Goal: Task Accomplishment & Management: Use online tool/utility

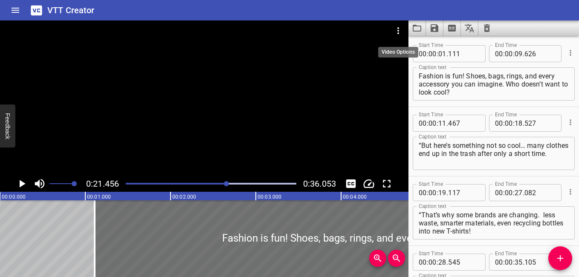
click at [401, 29] on icon "Video Options" at bounding box center [398, 31] width 10 height 10
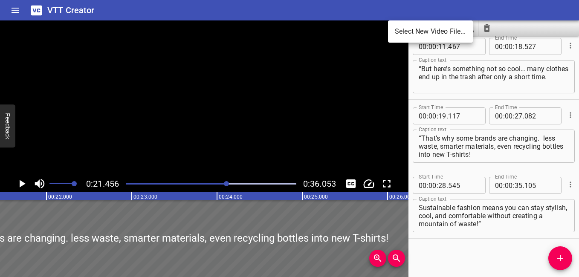
click at [415, 33] on li "Select New Video File..." at bounding box center [430, 31] width 85 height 15
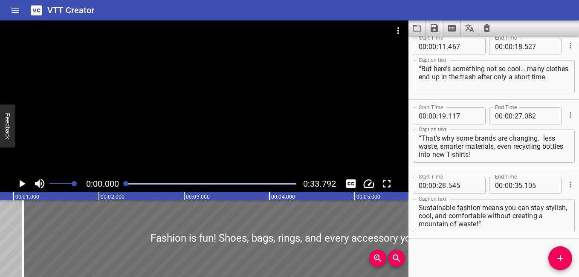
scroll to position [0, 0]
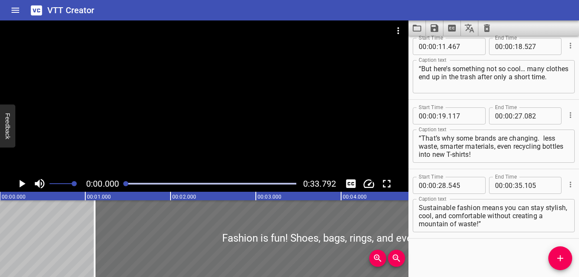
click at [493, 26] on button "Clear captions" at bounding box center [486, 27] width 17 height 15
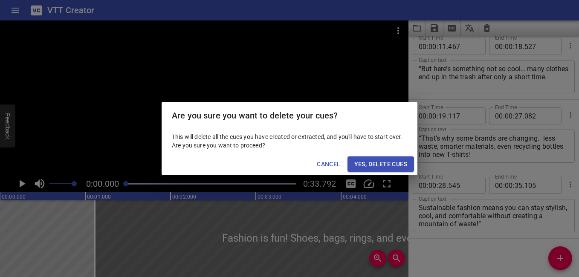
click at [394, 165] on span "Yes, Delete Cues" at bounding box center [380, 164] width 53 height 11
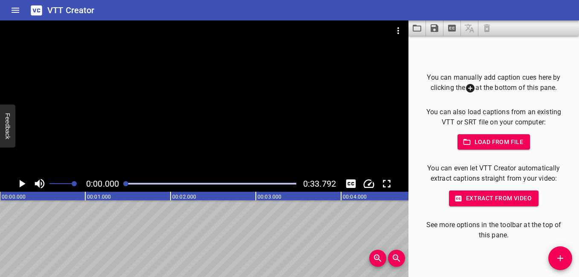
click at [20, 183] on icon "Play/Pause" at bounding box center [23, 184] width 6 height 8
click at [22, 182] on icon "Play/Pause" at bounding box center [21, 183] width 13 height 13
click at [563, 260] on icon "Add Cue" at bounding box center [560, 258] width 10 height 10
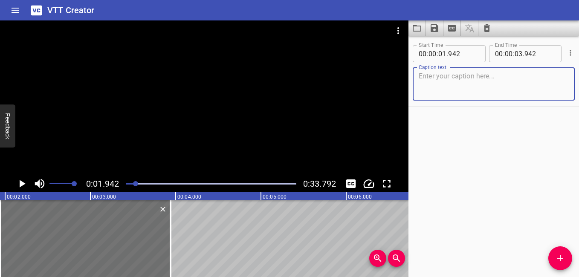
click at [456, 80] on textarea at bounding box center [493, 84] width 150 height 24
type textarea "“How is your digital wellness?"
click at [26, 183] on icon "Play/Pause" at bounding box center [21, 183] width 13 height 13
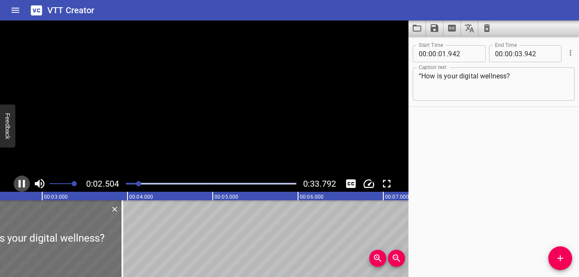
click at [26, 183] on icon "Play/Pause" at bounding box center [21, 183] width 13 height 13
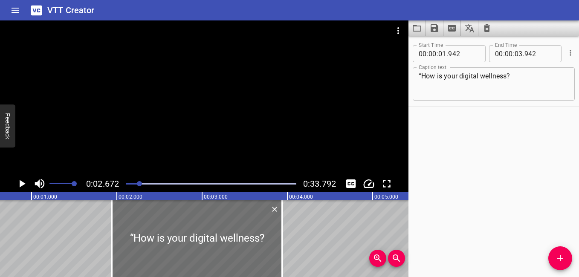
scroll to position [0, 0]
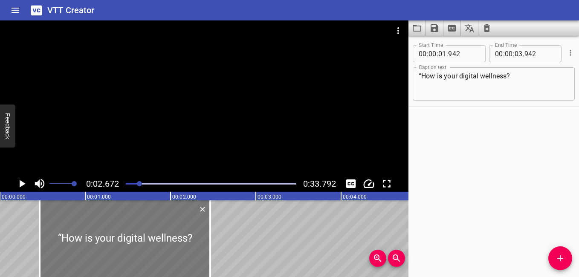
drag, startPoint x: 216, startPoint y: 234, endPoint x: 91, endPoint y: 239, distance: 125.8
click at [91, 239] on div at bounding box center [125, 238] width 170 height 77
type input "00"
type input "467"
type input "02"
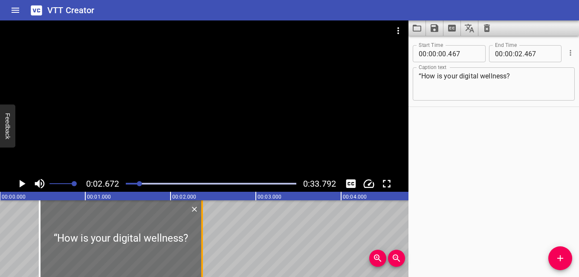
drag, startPoint x: 213, startPoint y: 250, endPoint x: 205, endPoint y: 255, distance: 9.6
click at [205, 255] on div at bounding box center [202, 238] width 9 height 77
type input "372"
click at [42, 254] on div at bounding box center [40, 238] width 9 height 77
type input "472"
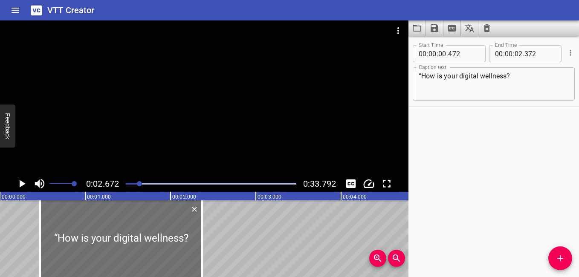
click at [17, 183] on icon "Play/Pause" at bounding box center [21, 183] width 13 height 13
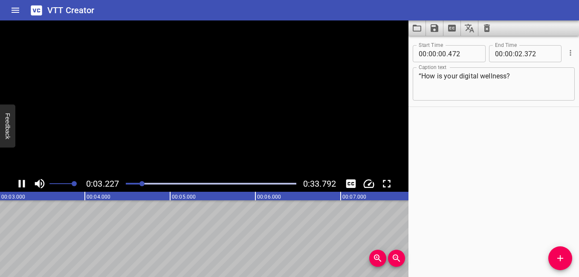
click at [20, 184] on icon "Play/Pause" at bounding box center [22, 184] width 6 height 8
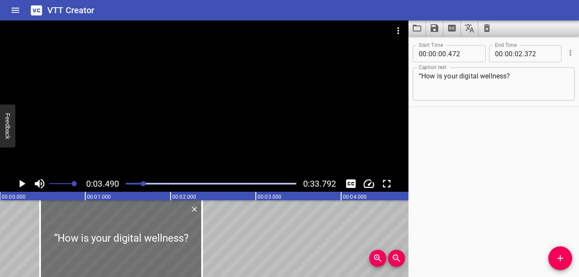
drag, startPoint x: 139, startPoint y: 184, endPoint x: 118, endPoint y: 183, distance: 20.9
click at [118, 183] on div "0:03.490 0:33.792" at bounding box center [204, 184] width 408 height 16
click at [141, 181] on div at bounding box center [211, 184] width 181 height 12
drag, startPoint x: 137, startPoint y: 183, endPoint x: 90, endPoint y: 178, distance: 47.2
click at [126, 187] on div at bounding box center [211, 184] width 181 height 12
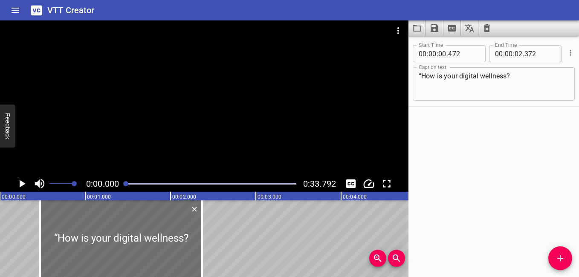
click at [23, 183] on icon "Play/Pause" at bounding box center [23, 184] width 6 height 8
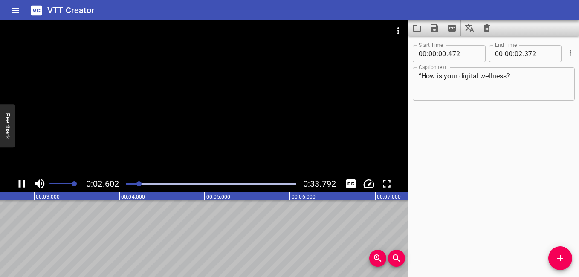
click at [20, 185] on icon "Play/Pause" at bounding box center [22, 184] width 6 height 8
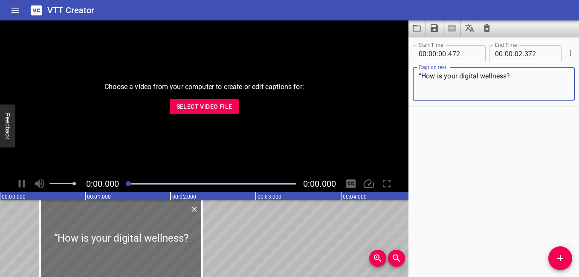
click at [195, 104] on span "Select Video File" at bounding box center [204, 106] width 56 height 11
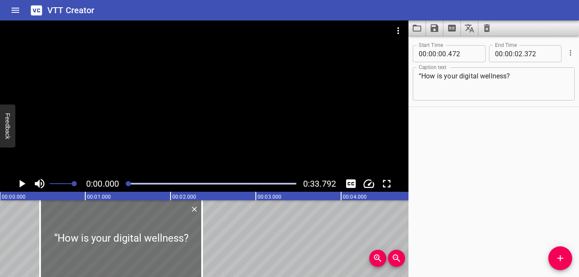
click at [26, 180] on icon "Play/Pause" at bounding box center [21, 183] width 13 height 13
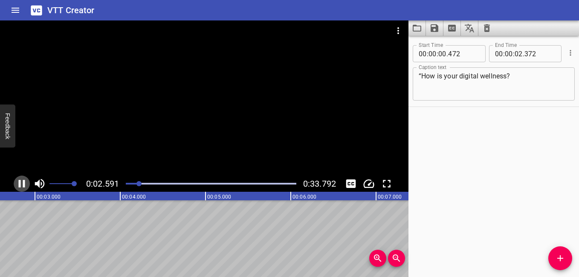
click at [24, 183] on icon "Play/Pause" at bounding box center [22, 184] width 6 height 8
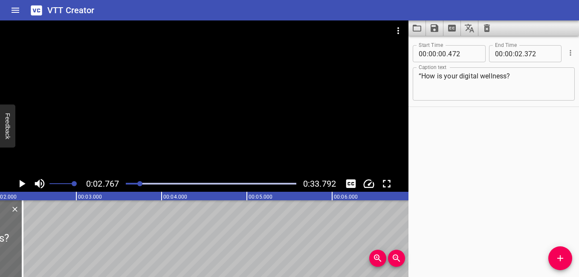
scroll to position [0, 168]
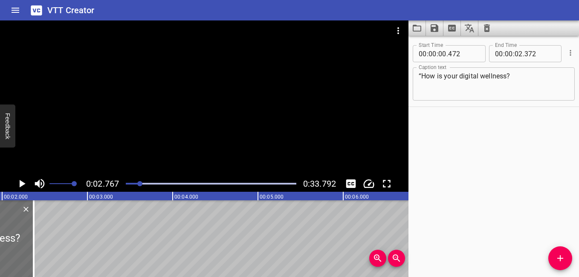
click at [21, 182] on icon "Play/Pause" at bounding box center [23, 184] width 6 height 8
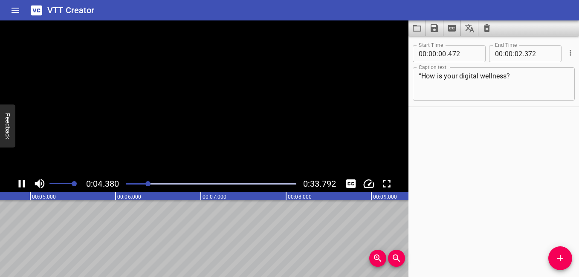
click at [21, 182] on icon "Play/Pause" at bounding box center [21, 183] width 13 height 13
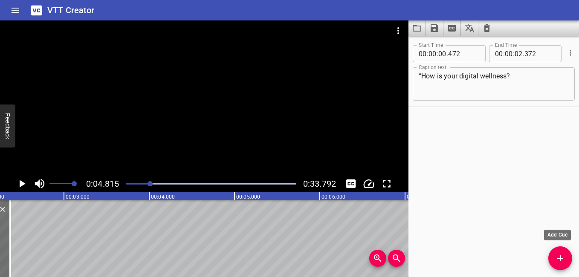
click at [566, 262] on span "Add Cue" at bounding box center [560, 258] width 24 height 10
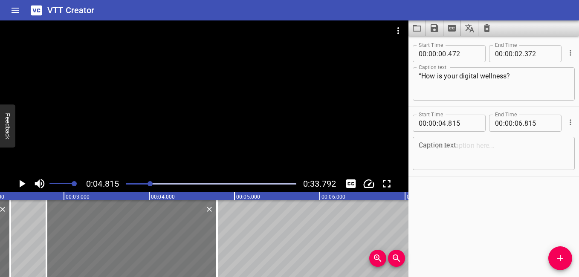
drag, startPoint x: 239, startPoint y: 240, endPoint x: 67, endPoint y: 238, distance: 172.2
click at [67, 238] on div at bounding box center [131, 238] width 170 height 77
type input "02"
type input "795"
type input "04"
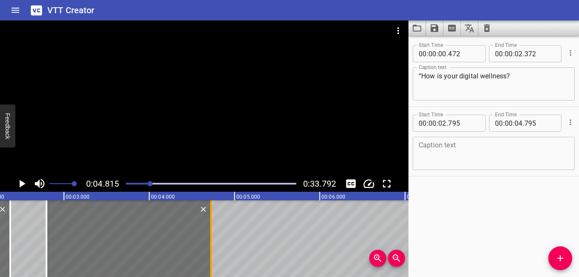
drag, startPoint x: 214, startPoint y: 250, endPoint x: 208, endPoint y: 252, distance: 6.3
click at [208, 252] on div at bounding box center [211, 238] width 9 height 77
type input "725"
click at [557, 253] on icon "Add Cue" at bounding box center [560, 258] width 10 height 10
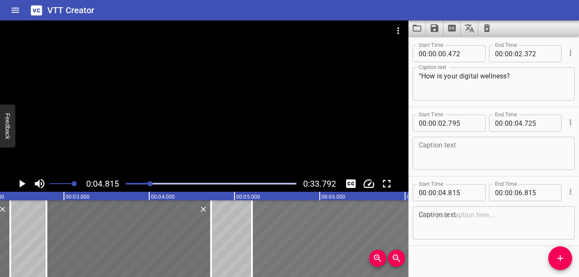
drag, startPoint x: 350, startPoint y: 238, endPoint x: 385, endPoint y: 248, distance: 35.8
click at [385, 248] on div at bounding box center [337, 238] width 170 height 77
type input "05"
type input "220"
type input "07"
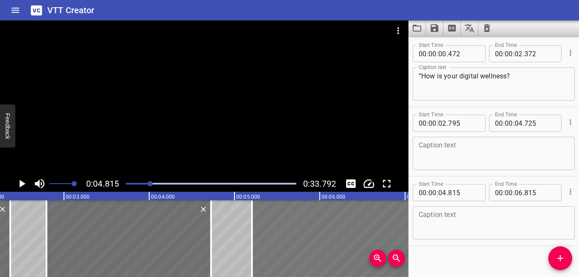
type input "220"
click at [442, 227] on textarea at bounding box center [493, 223] width 150 height 24
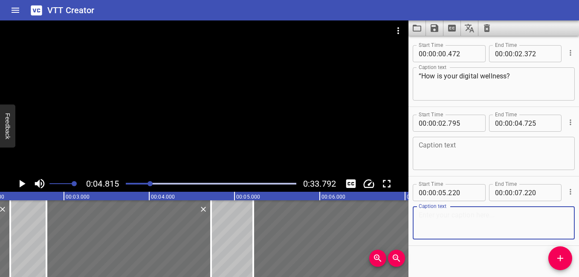
paste textarea "“Many teenagers stay up late watching Netflix, scrolling TikTok, or gaming.”"
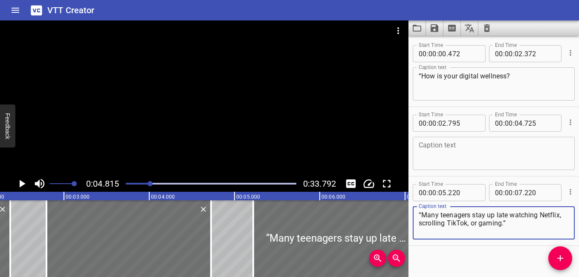
type textarea "“Many teenagers stay up late watching Netflix, scrolling TikTok, or gaming.”"
click at [159, 241] on div at bounding box center [128, 238] width 164 height 77
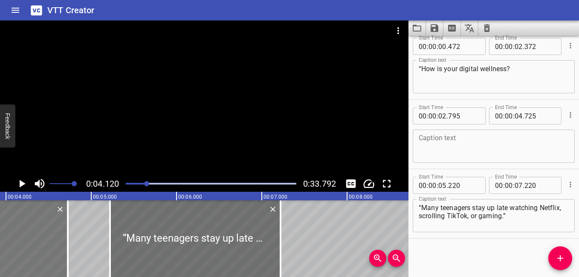
scroll to position [0, 351]
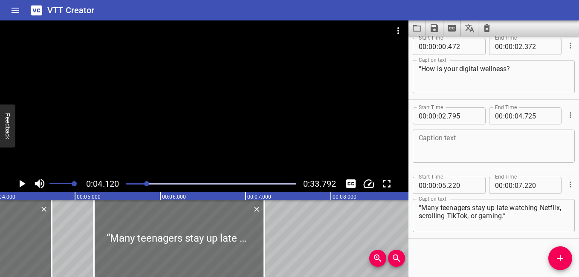
click at [477, 147] on textarea at bounding box center [493, 146] width 150 height 24
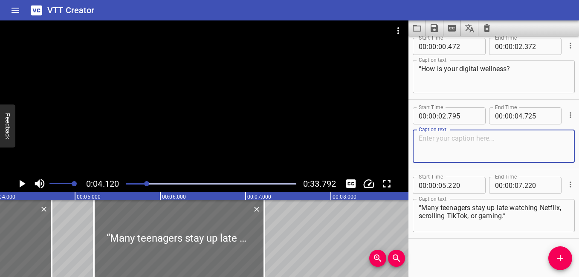
paste textarea "Do you get enough sleep at night?”"
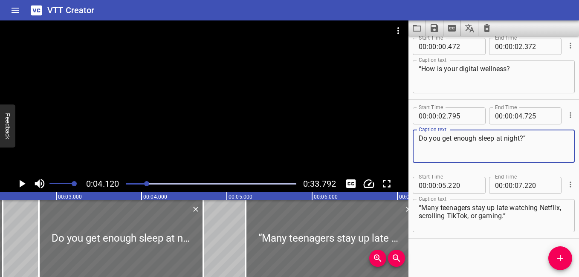
scroll to position [0, 188]
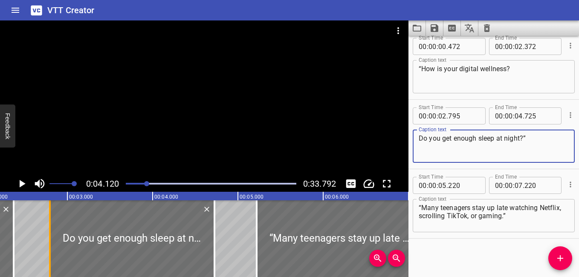
type textarea "Do you get enough sleep at night?”"
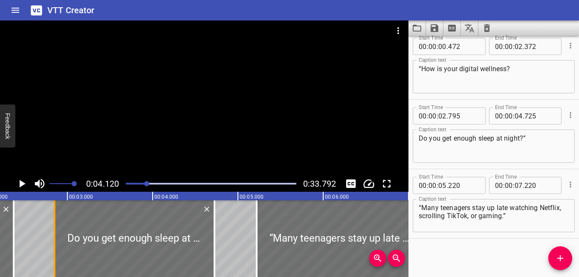
drag, startPoint x: 53, startPoint y: 244, endPoint x: 58, endPoint y: 246, distance: 5.1
click at [58, 246] on div at bounding box center [54, 238] width 9 height 77
type input "850"
click at [25, 181] on icon "Play/Pause" at bounding box center [21, 183] width 13 height 13
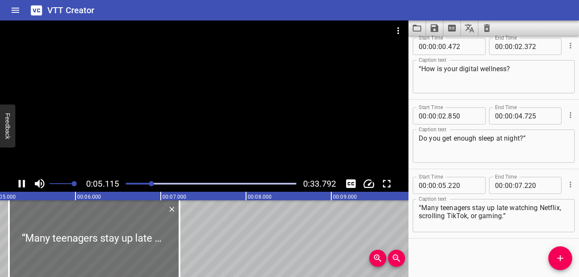
click at [21, 177] on button "Play/Pause" at bounding box center [22, 184] width 16 height 16
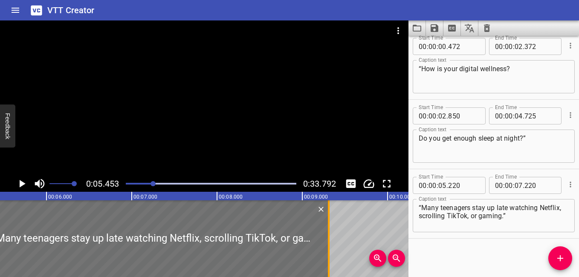
drag, startPoint x: 151, startPoint y: 238, endPoint x: 329, endPoint y: 259, distance: 179.3
click at [329, 259] on div at bounding box center [328, 238] width 9 height 77
type input "09"
type input "310"
click at [21, 183] on icon "Play/Pause" at bounding box center [23, 184] width 6 height 8
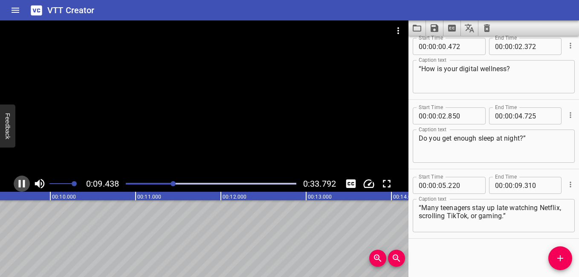
click at [24, 182] on icon "Play/Pause" at bounding box center [22, 184] width 6 height 8
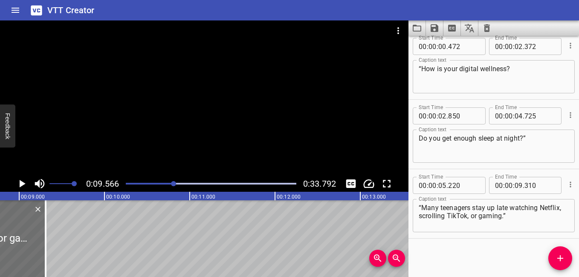
scroll to position [0, 720]
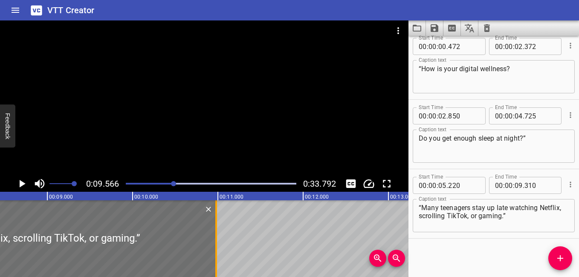
drag, startPoint x: 72, startPoint y: 250, endPoint x: 214, endPoint y: 265, distance: 143.2
click at [214, 265] on div at bounding box center [216, 238] width 9 height 77
type input "10"
type input "980"
click at [17, 180] on icon "Play/Pause" at bounding box center [21, 183] width 13 height 13
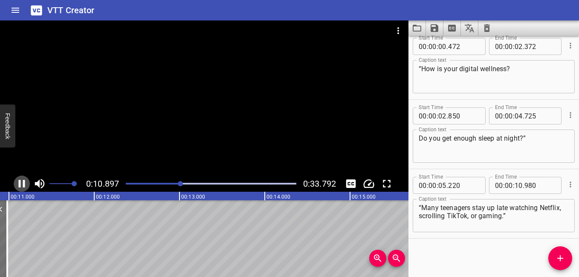
click at [18, 180] on icon "Play/Pause" at bounding box center [21, 183] width 13 height 13
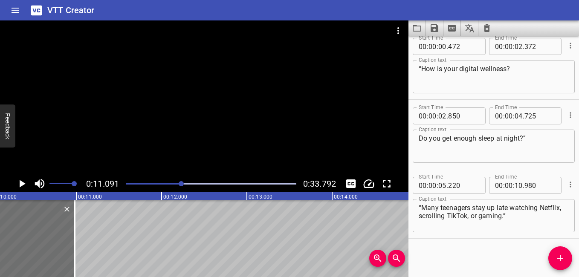
scroll to position [0, 850]
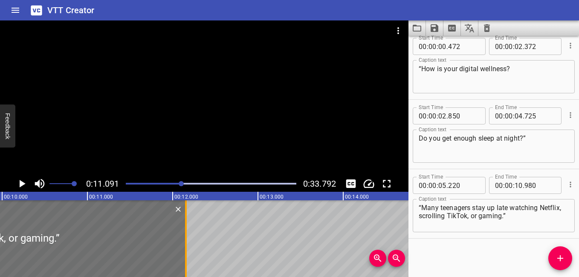
drag, startPoint x: 88, startPoint y: 248, endPoint x: 188, endPoint y: 263, distance: 101.2
click at [188, 263] on div at bounding box center [186, 238] width 9 height 77
type input "12"
type input "155"
click at [20, 181] on icon "Play/Pause" at bounding box center [23, 184] width 6 height 8
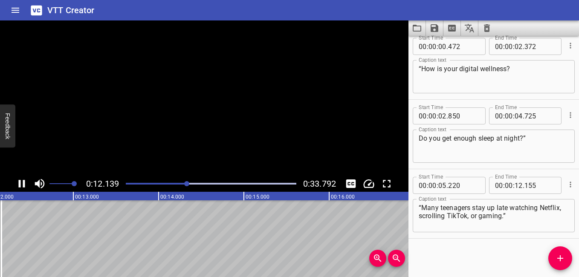
click at [20, 181] on icon "Play/Pause" at bounding box center [22, 184] width 6 height 8
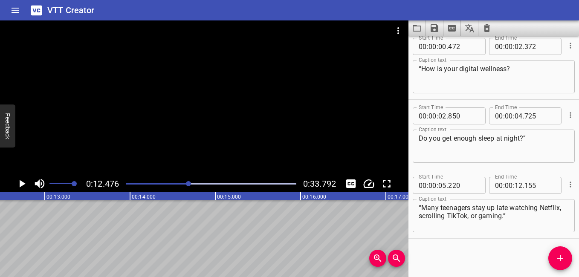
click at [20, 181] on icon "Play/Pause" at bounding box center [23, 184] width 6 height 8
click at [20, 181] on icon "Play/Pause" at bounding box center [22, 184] width 6 height 8
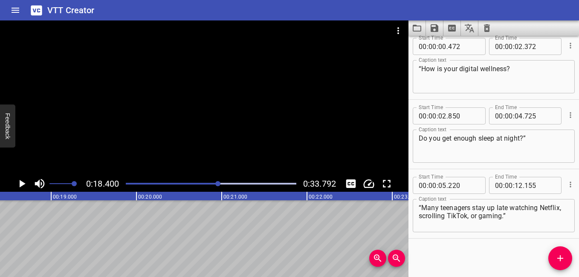
click at [554, 257] on span "Add Cue" at bounding box center [560, 258] width 24 height 10
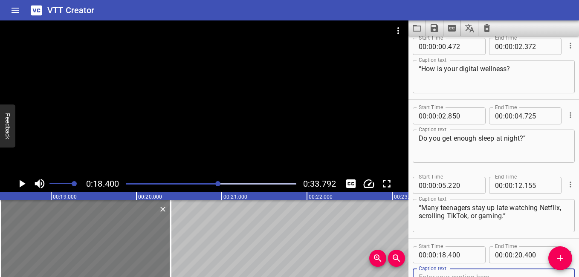
scroll to position [12, 0]
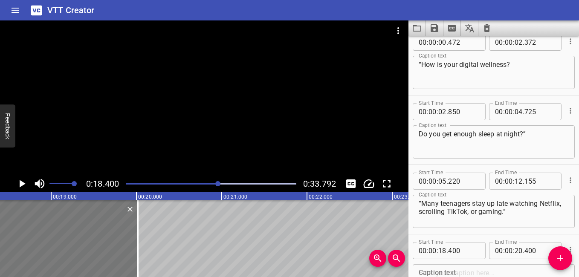
drag, startPoint x: 86, startPoint y: 245, endPoint x: 54, endPoint y: 255, distance: 33.7
click at [54, 255] on div at bounding box center [52, 238] width 170 height 77
type input "020"
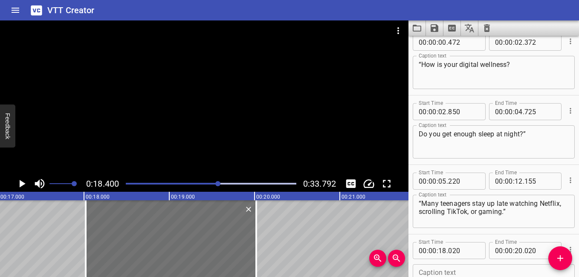
scroll to position [0, 1445]
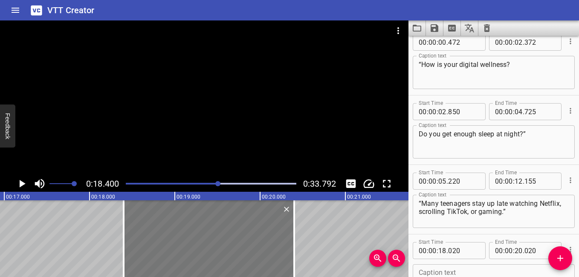
drag, startPoint x: 150, startPoint y: 240, endPoint x: 182, endPoint y: 244, distance: 32.7
click at [182, 244] on div at bounding box center [209, 238] width 170 height 77
type input "400"
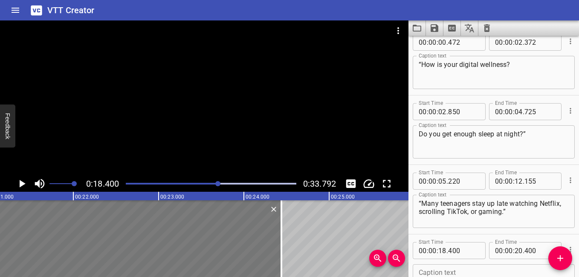
scroll to position [0, 1855]
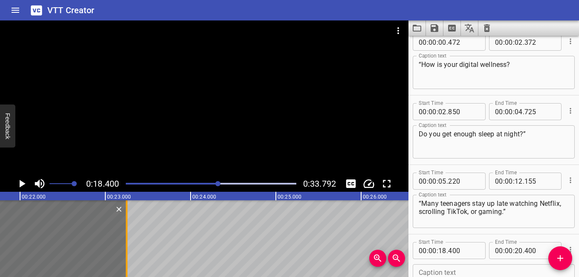
drag, startPoint x: 293, startPoint y: 242, endPoint x: 126, endPoint y: 242, distance: 167.5
click at [126, 242] on div at bounding box center [127, 238] width 2 height 77
type input "23"
type input "250"
click at [18, 180] on icon "Play/Pause" at bounding box center [21, 183] width 13 height 13
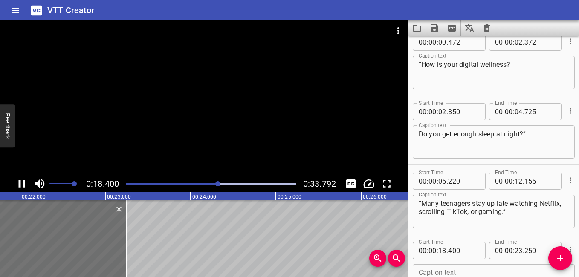
scroll to position [77, 0]
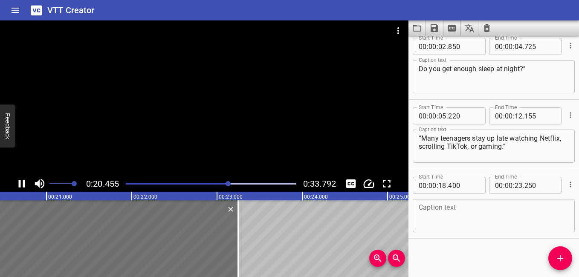
click at [199, 185] on div at bounding box center [211, 184] width 181 height 12
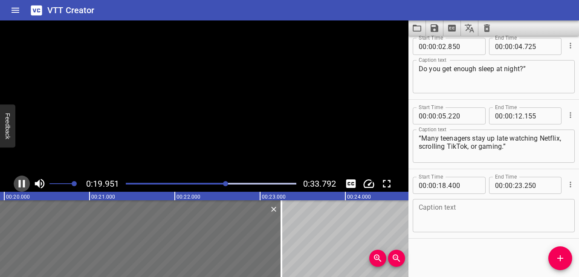
click at [20, 185] on icon "Play/Pause" at bounding box center [22, 184] width 6 height 8
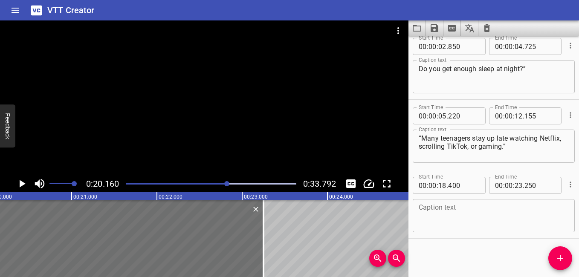
click at [471, 215] on textarea at bounding box center [493, 216] width 150 height 24
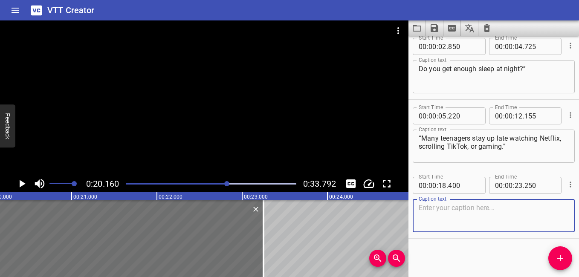
paste textarea "(ping) “Constant notifications and lack of sleep make students tired and irrita…"
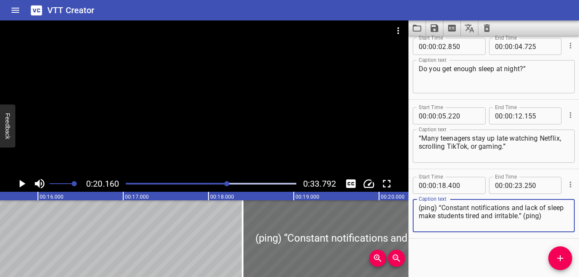
scroll to position [0, 1359]
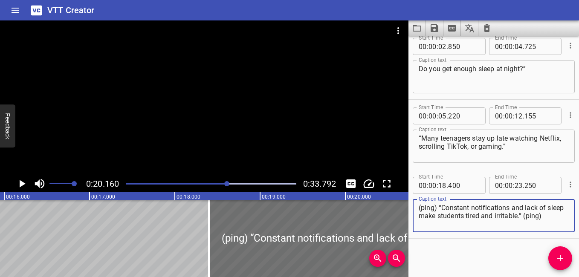
click at [209, 183] on div "Play progress" at bounding box center [142, 184] width 170 height 2
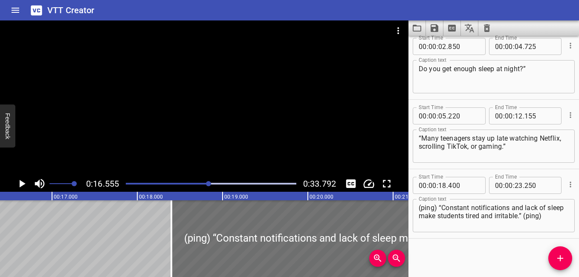
scroll to position [0, 1411]
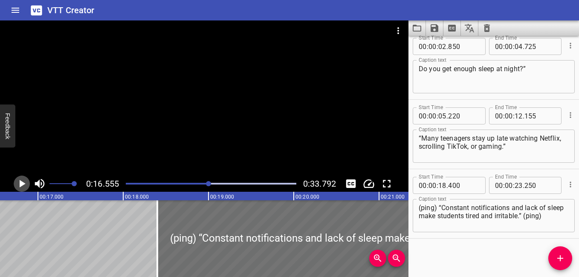
click at [22, 181] on icon "Play/Pause" at bounding box center [21, 183] width 13 height 13
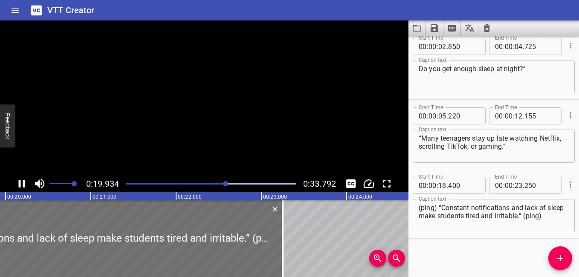
click at [22, 181] on icon "Play/Pause" at bounding box center [21, 183] width 13 height 13
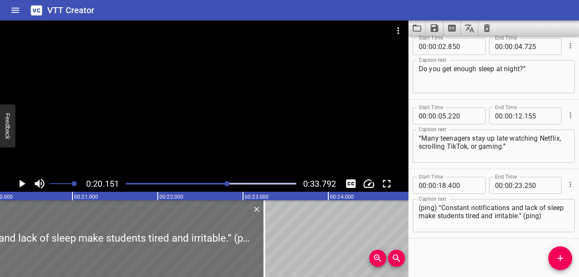
click at [441, 209] on textarea "(ping) “Constant notifications and lack of sleep make students tired and irrita…" at bounding box center [493, 216] width 150 height 24
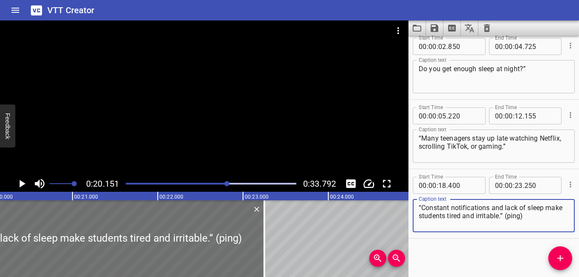
click at [555, 214] on textarea "“Constant notifications and lack of sleep make students tired and irritable.” (…" at bounding box center [493, 216] width 150 height 24
type textarea "“Constant notifications and lack of sleep make students tired and irritable.”"
click at [417, 138] on div "“Many teenagers stay up late watching Netflix, scrolling TikTok, or gaming.” Ca…" at bounding box center [493, 146] width 162 height 33
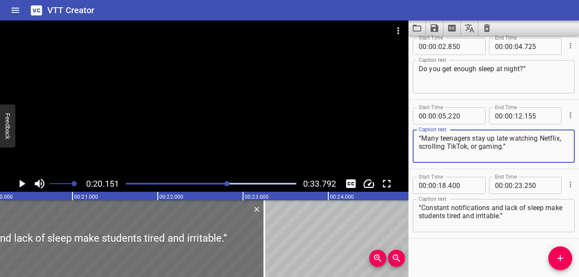
click at [419, 139] on textarea "“Many teenagers stay up late watching Netflix, scrolling TikTok, or gaming.”" at bounding box center [493, 146] width 150 height 24
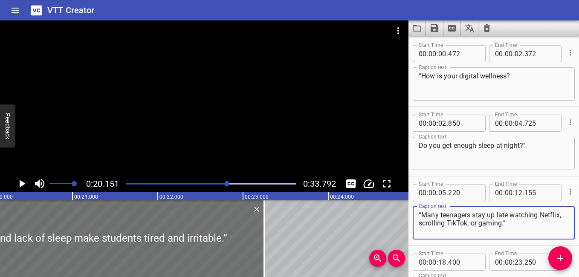
click at [419, 147] on textarea "Do you get enough sleep at night?”" at bounding box center [493, 153] width 150 height 24
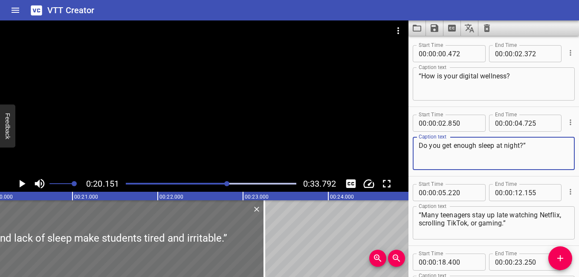
click at [418, 78] on textarea "“How is your digital wellness?" at bounding box center [493, 84] width 150 height 24
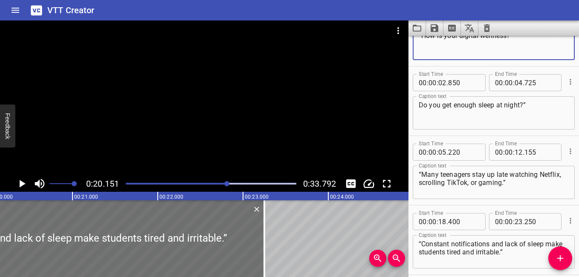
scroll to position [77, 0]
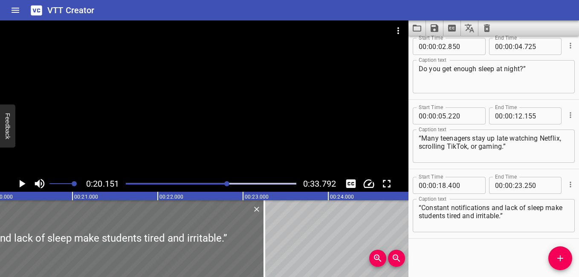
click at [532, 220] on textarea "“Constant notifications and lack of sleep make students tired and irritable.”" at bounding box center [493, 216] width 150 height 24
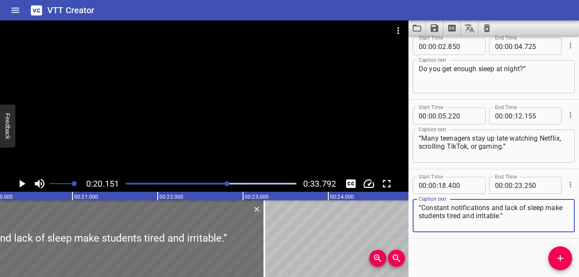
click at [25, 182] on icon "Play/Pause" at bounding box center [21, 183] width 13 height 13
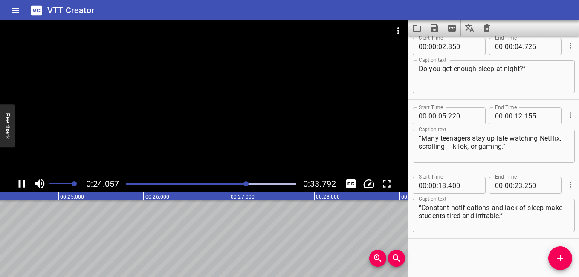
click at [25, 181] on icon "Play/Pause" at bounding box center [22, 184] width 6 height 8
click at [18, 186] on icon "Play/Pause" at bounding box center [21, 183] width 13 height 13
click at [556, 259] on icon "Add Cue" at bounding box center [560, 258] width 10 height 10
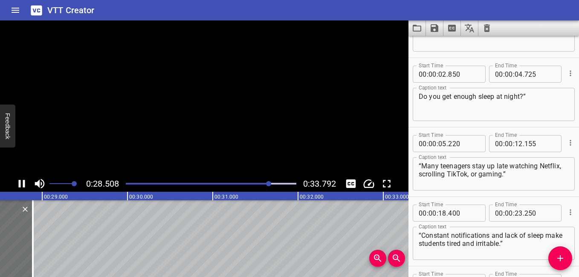
scroll to position [146, 0]
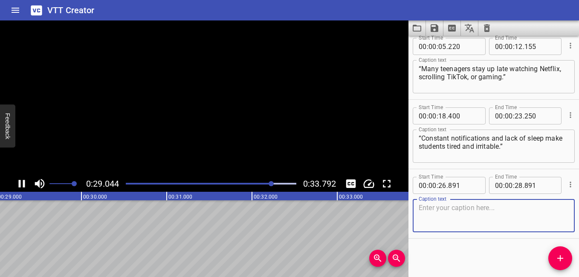
click at [459, 216] on textarea at bounding box center [493, 216] width 150 height 24
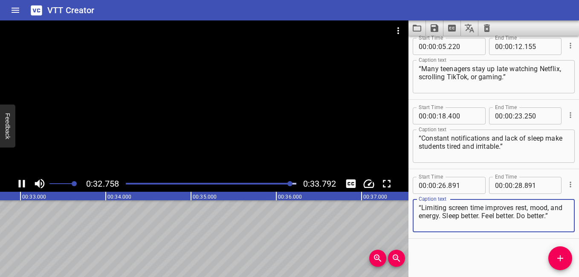
type textarea "“Limiting screen time improves rest, mood, and energy. Sleep better. Feel bette…"
click at [24, 181] on icon "Play/Pause" at bounding box center [22, 184] width 6 height 8
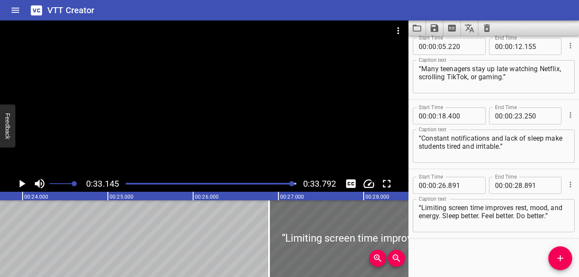
scroll to position [0, 2101]
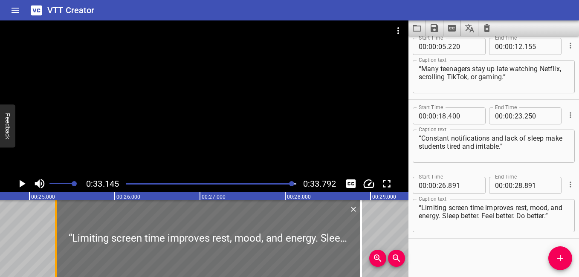
drag, startPoint x: 193, startPoint y: 250, endPoint x: 59, endPoint y: 256, distance: 134.8
click at [59, 256] on div at bounding box center [56, 238] width 9 height 77
type input "25"
type input "311"
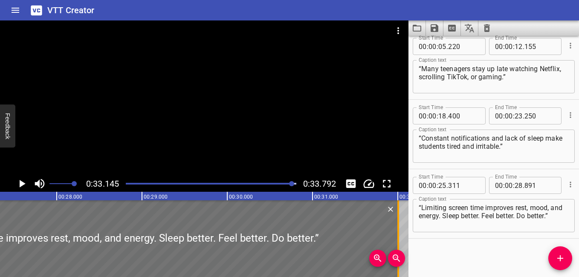
scroll to position [0, 2331]
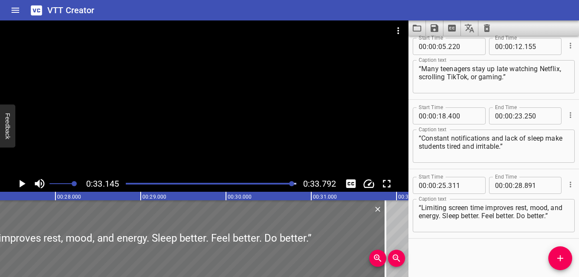
drag, startPoint x: 362, startPoint y: 246, endPoint x: 387, endPoint y: 262, distance: 29.2
click at [387, 262] on div "00:00.000 00:01.000 00:02.000 00:03.000 00:04.000 00:05.000 00:06.000 00:07.000…" at bounding box center [204, 234] width 408 height 85
type input "31"
type input "871"
click at [20, 183] on icon "Play/Pause" at bounding box center [23, 184] width 6 height 8
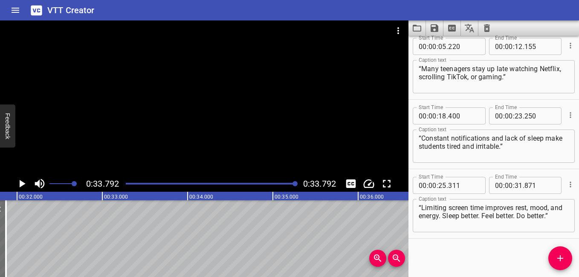
scroll to position [0, 2880]
click at [23, 184] on icon "Play/Pause" at bounding box center [23, 184] width 6 height 8
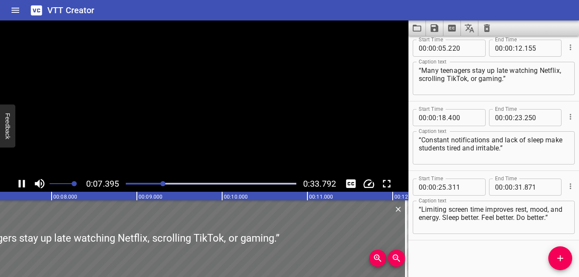
scroll to position [146, 0]
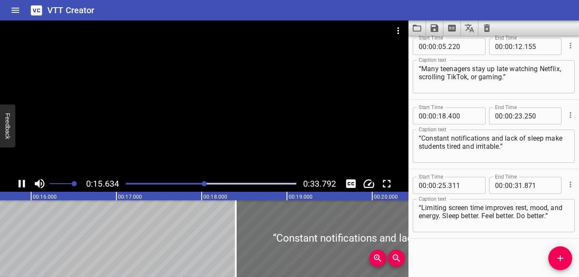
click at [20, 187] on icon "Play/Pause" at bounding box center [22, 184] width 6 height 8
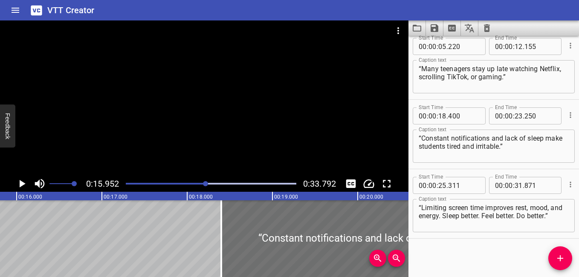
scroll to position [0, 1359]
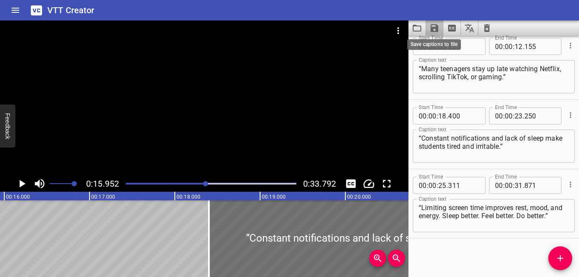
click at [437, 27] on icon "Save captions to file" at bounding box center [434, 28] width 8 height 8
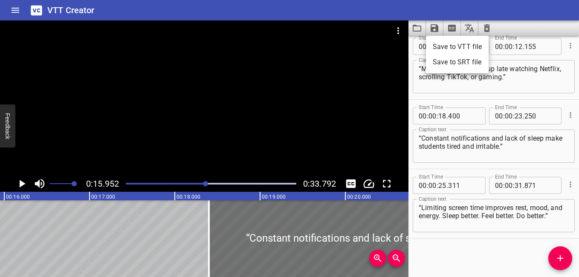
click at [459, 47] on li "Save to VTT file" at bounding box center [457, 46] width 63 height 15
